Goal: Task Accomplishment & Management: Manage account settings

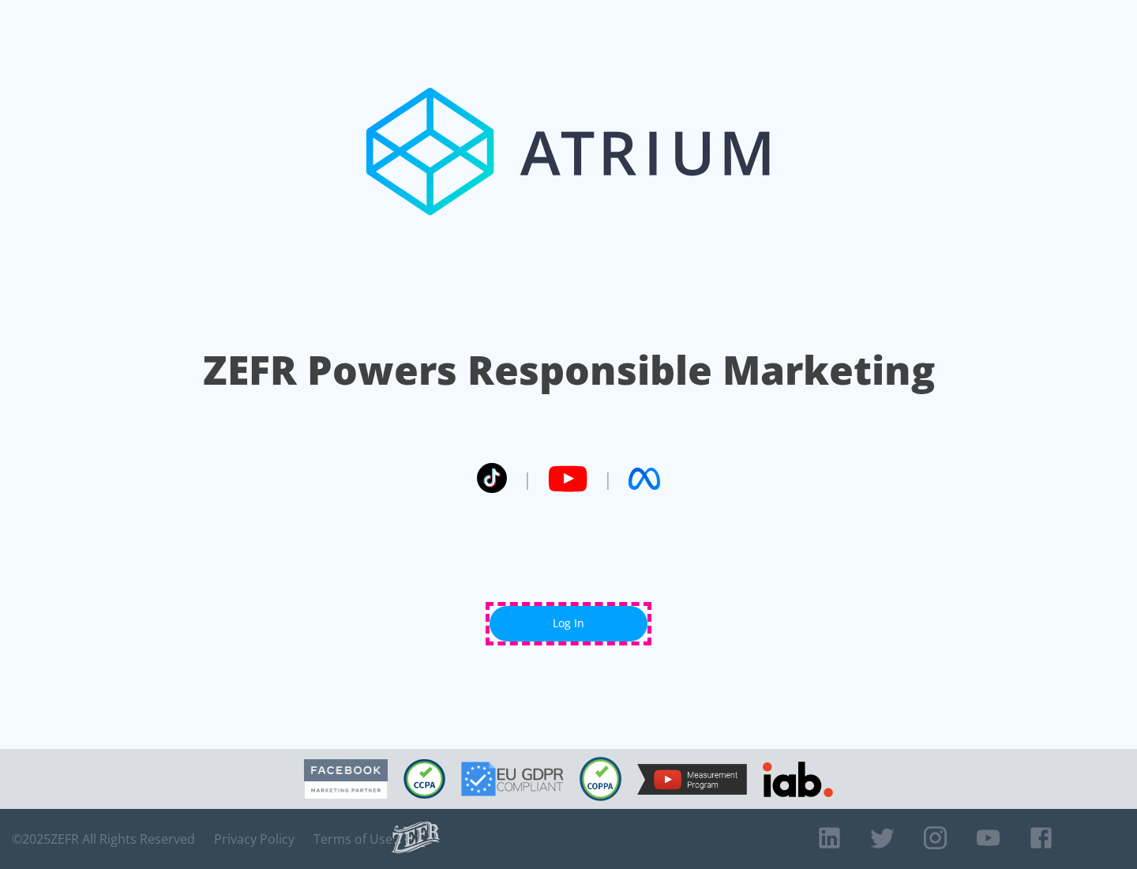
click at [569, 623] on link "Log In" at bounding box center [569, 624] width 158 height 36
